Goal: Share content

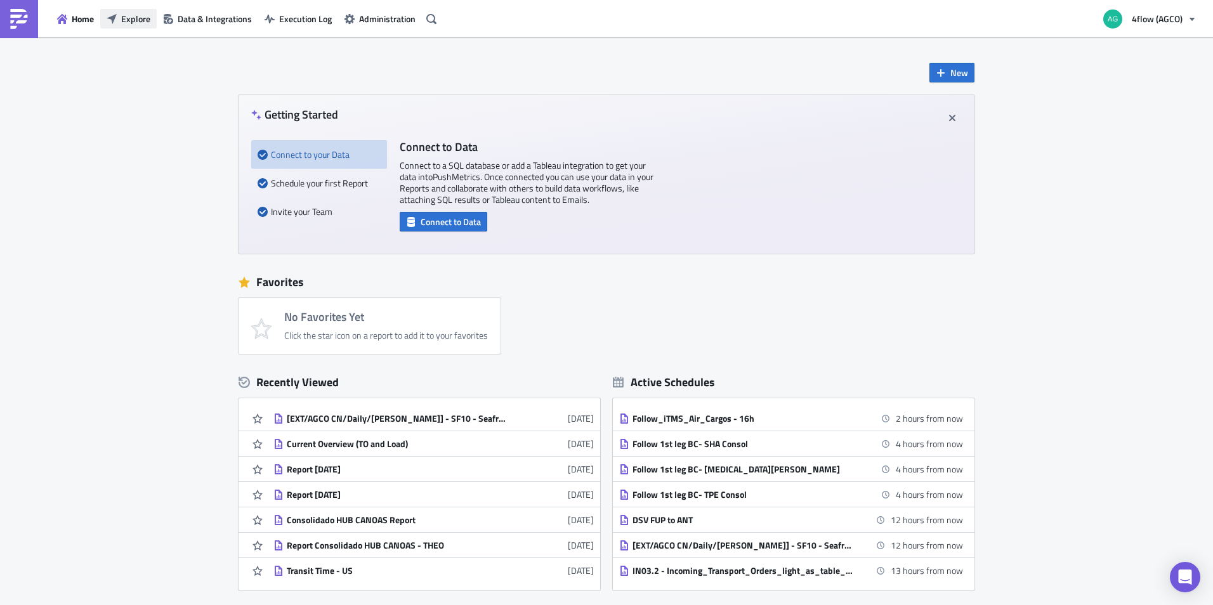
click at [144, 18] on span "Explore" at bounding box center [135, 18] width 29 height 13
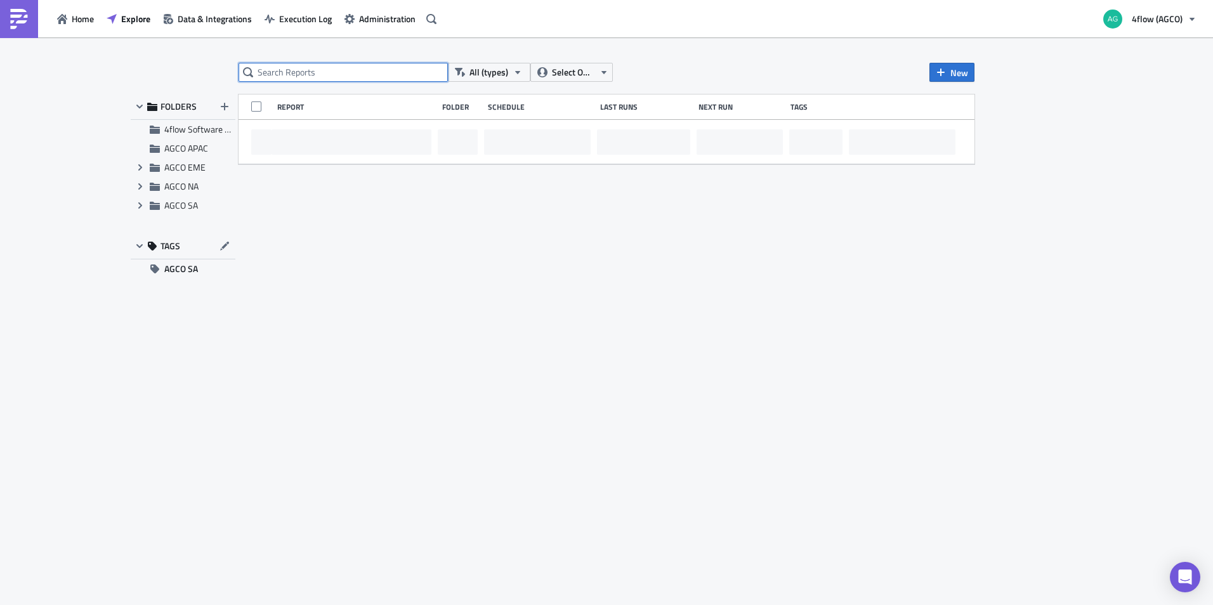
click at [310, 73] on input "text" at bounding box center [342, 72] width 209 height 19
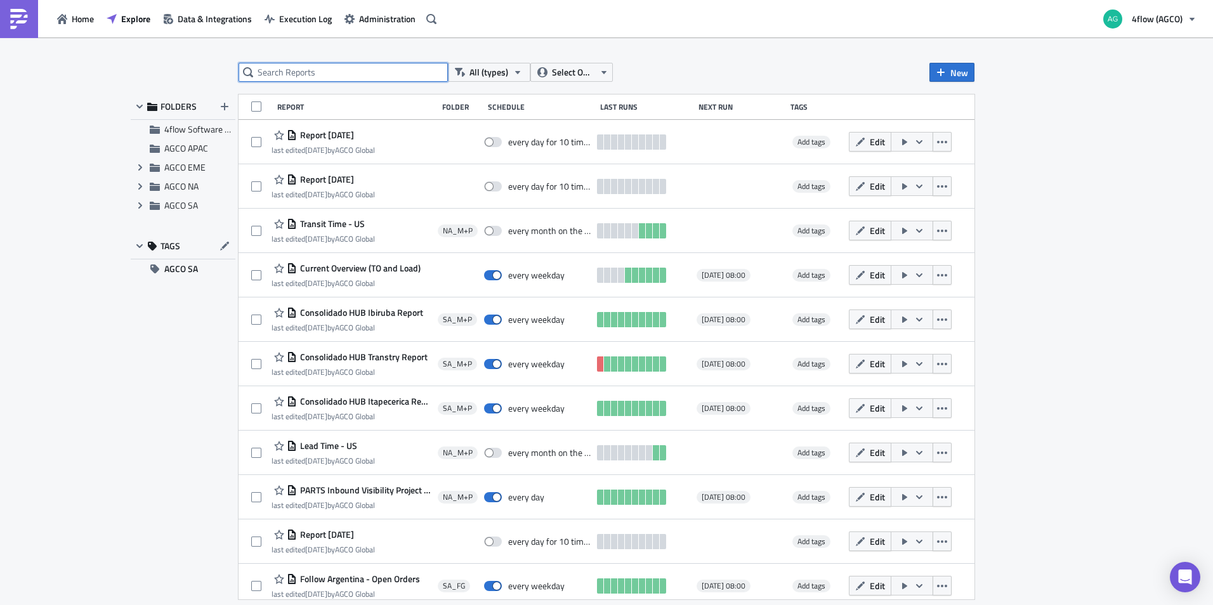
paste input "Reports Execution SA (International)"
type input "Reports Execution SA (International)"
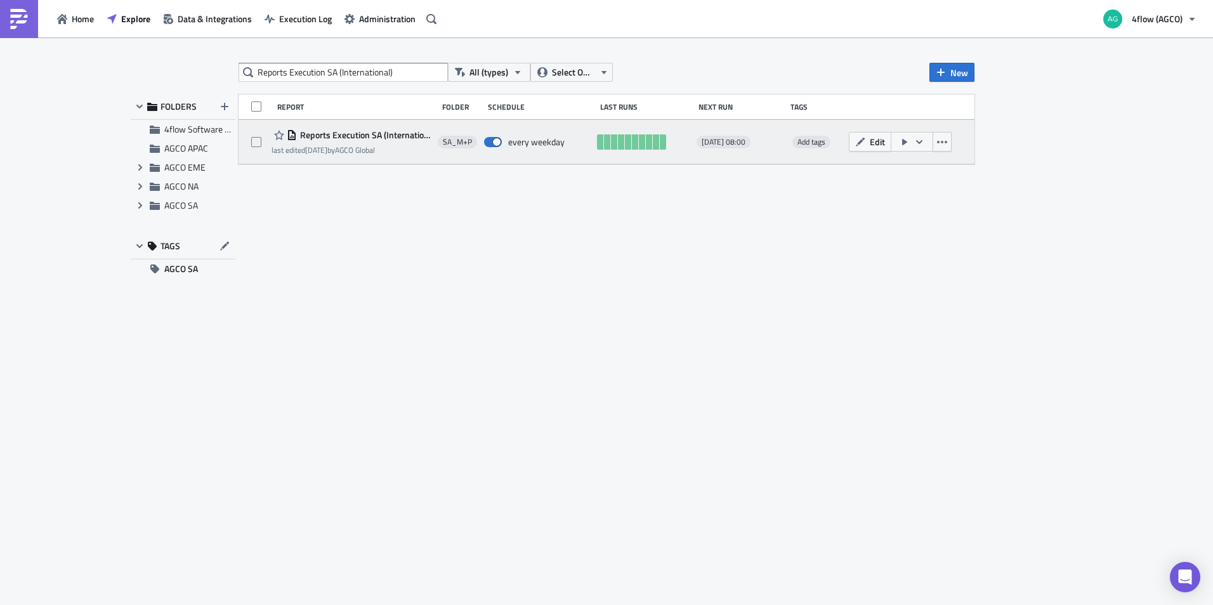
click at [363, 134] on span "Reports Execution SA (International)" at bounding box center [364, 134] width 134 height 11
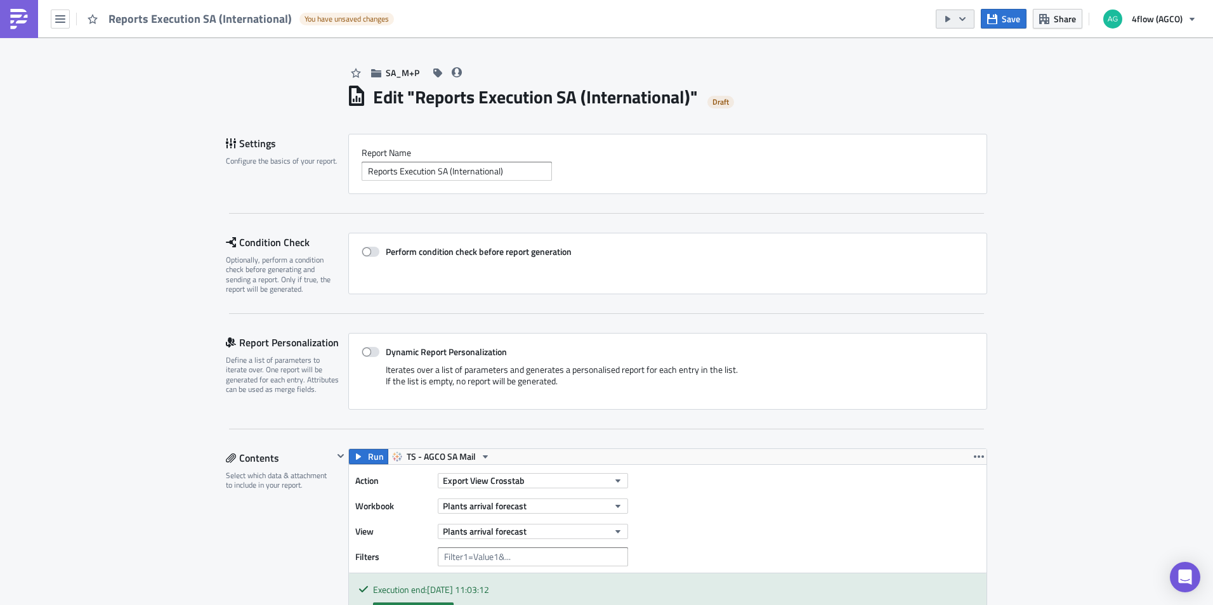
click at [961, 20] on icon "button" at bounding box center [962, 19] width 10 height 10
click at [972, 50] on div "Send Just to Me" at bounding box center [993, 50] width 99 height 13
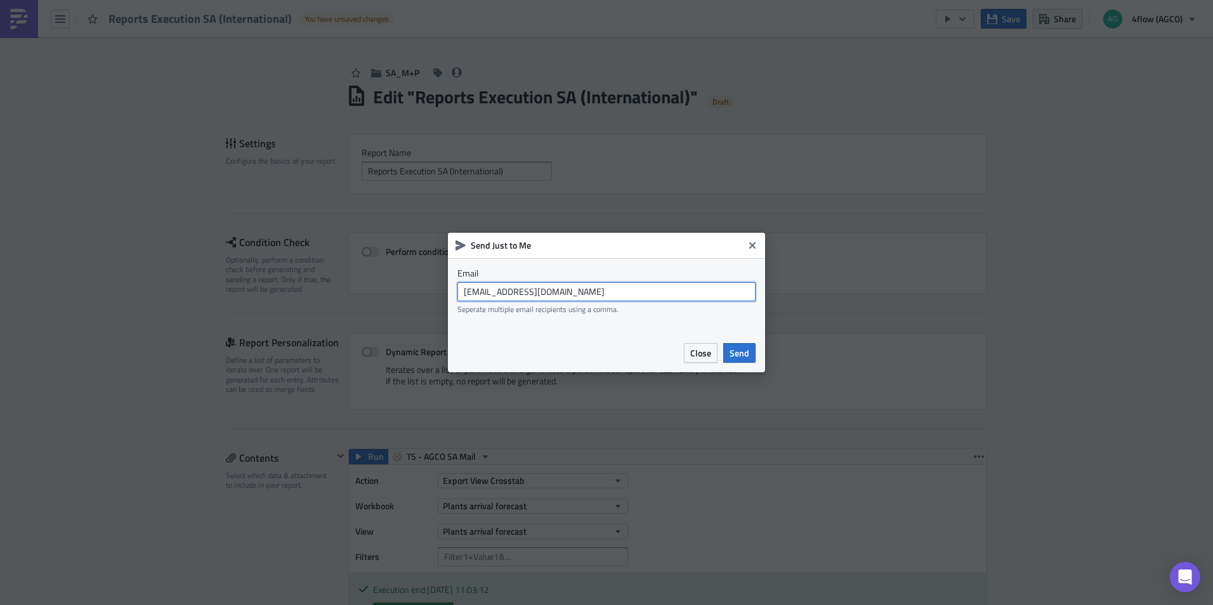
drag, startPoint x: 658, startPoint y: 290, endPoint x: 278, endPoint y: 298, distance: 380.0
click at [278, 298] on div "Send Just to Me Email [EMAIL_ADDRESS][DOMAIN_NAME] Seperate multiple email reci…" at bounding box center [606, 302] width 1213 height 605
type input "[EMAIL_ADDRESS][DOMAIN_NAME]"
click at [743, 350] on span "Send" at bounding box center [739, 352] width 20 height 13
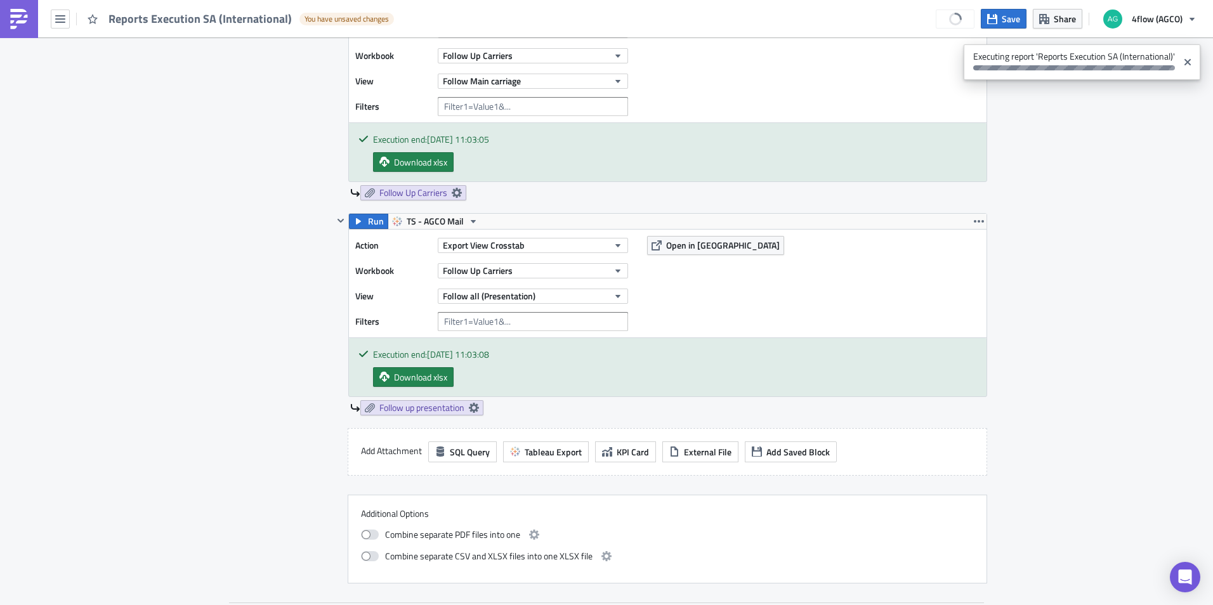
scroll to position [1332, 0]
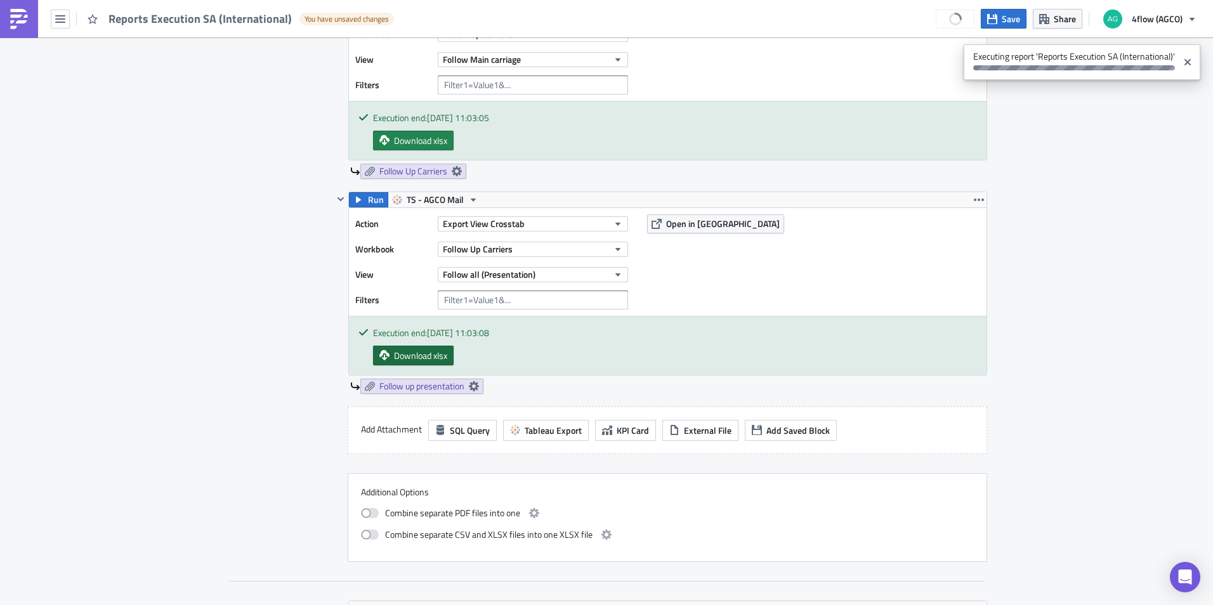
click at [401, 356] on span "Download xlsx" at bounding box center [420, 355] width 53 height 13
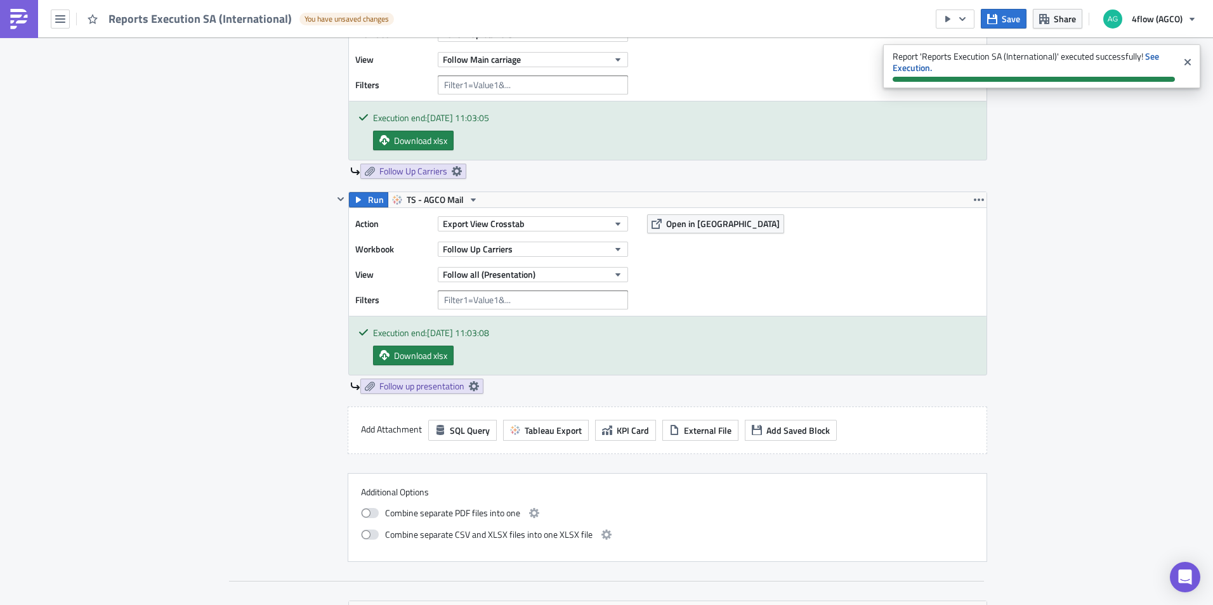
click at [1079, 362] on div "SA_M+P Edit " Reports Execution SA (International) " Draft Settings Configure t…" at bounding box center [606, 66] width 1213 height 2720
